Goal: Browse casually: Explore the website without a specific task or goal

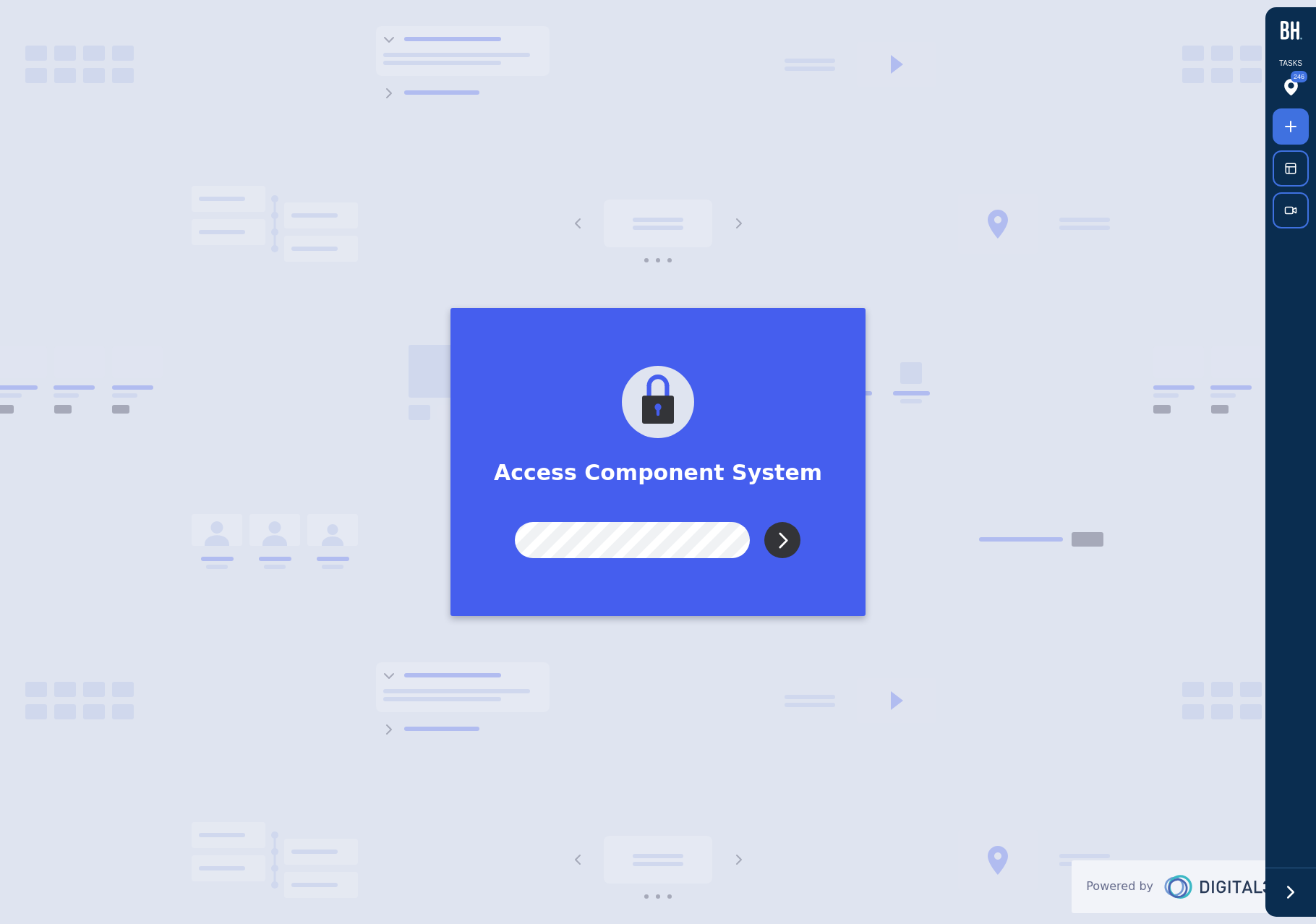
click at [777, 547] on input "Submit" at bounding box center [783, 541] width 36 height 36
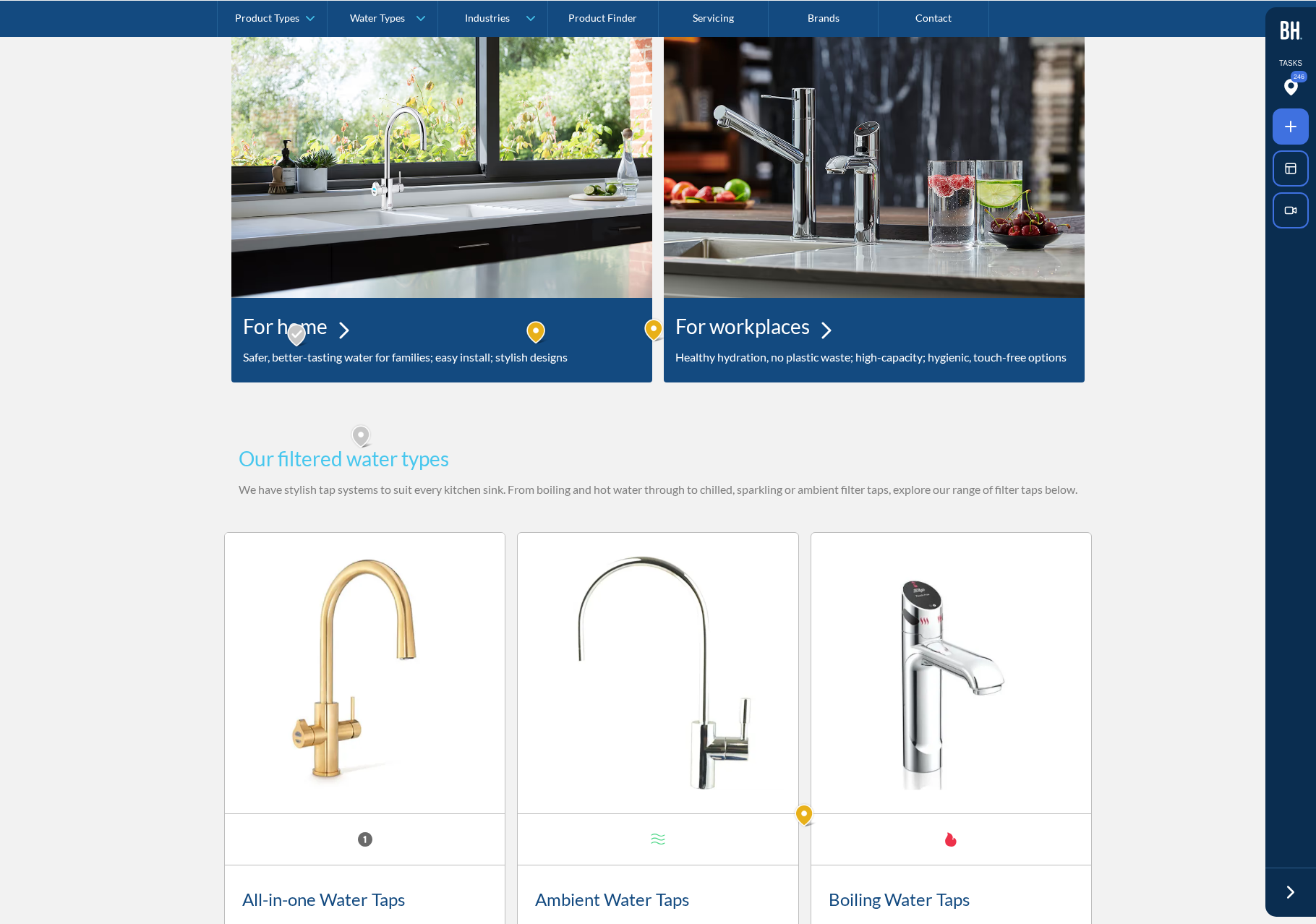
scroll to position [639, 0]
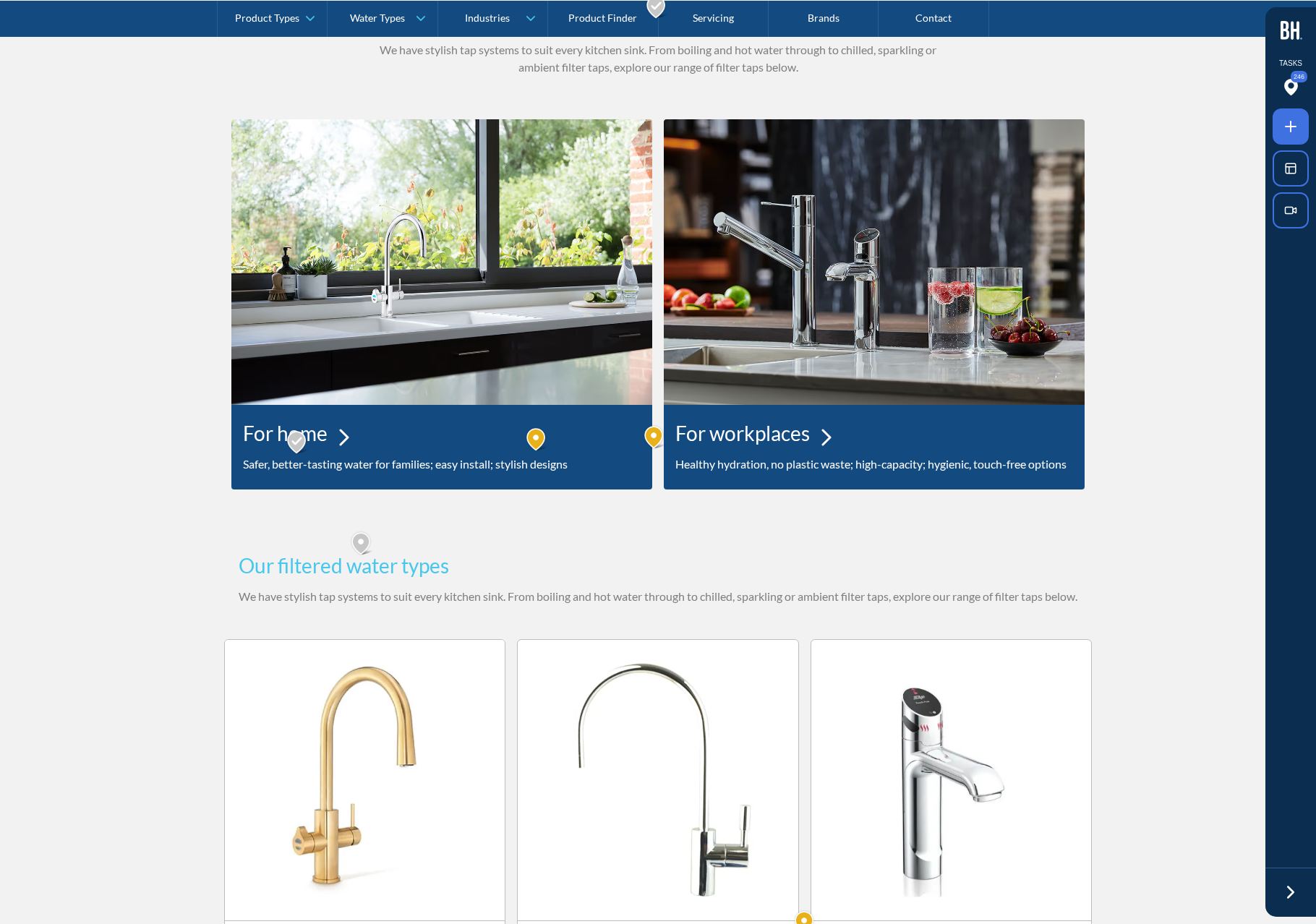
scroll to position [1262, 0]
